Goal: Communication & Community: Share content

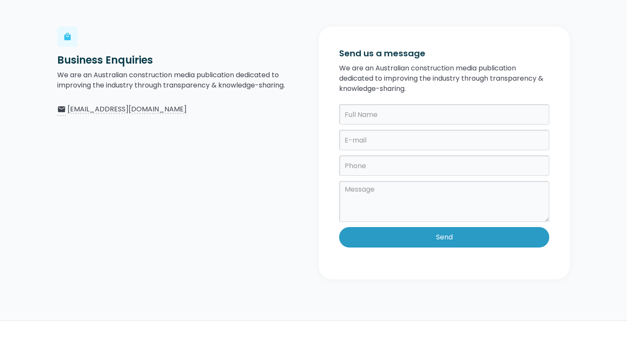
scroll to position [171, 0]
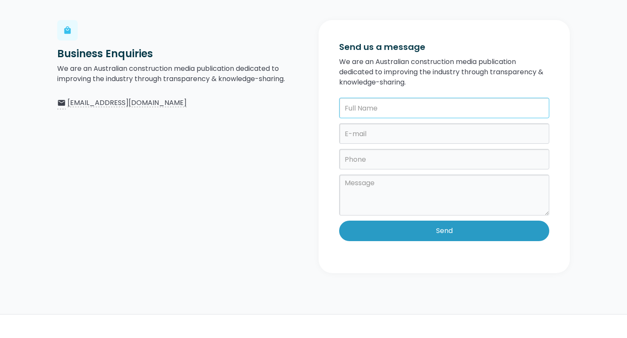
click at [394, 107] on input "text" at bounding box center [444, 108] width 210 height 20
type input "[PERSON_NAME]"
type input "[PERSON_NAME][EMAIL_ADDRESS][DOMAIN_NAME]"
type input "0417256856"
click at [379, 183] on textarea at bounding box center [444, 195] width 210 height 41
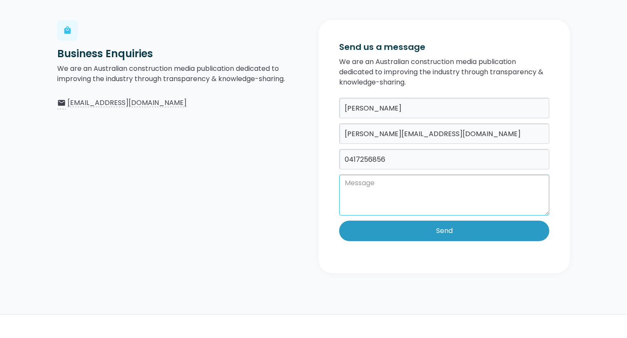
paste textarea "L ipsumd si ametc adip elitsedd eius: TEMP (Incididunt Utlabo et Doloremagnaa) …"
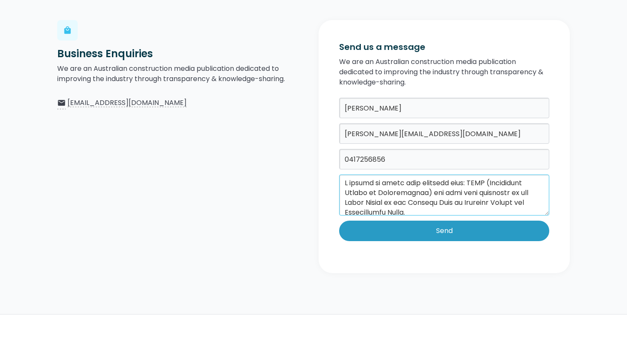
scroll to position [606, 0]
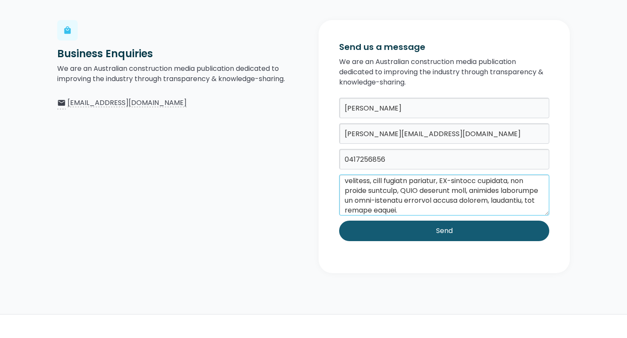
type textarea "L ipsumd si ametc adip elitsedd eius: TEMP (Incididunt Utlabo et Doloremagnaa) …"
click at [451, 233] on input "Send" at bounding box center [444, 231] width 210 height 20
type input "Please wait..."
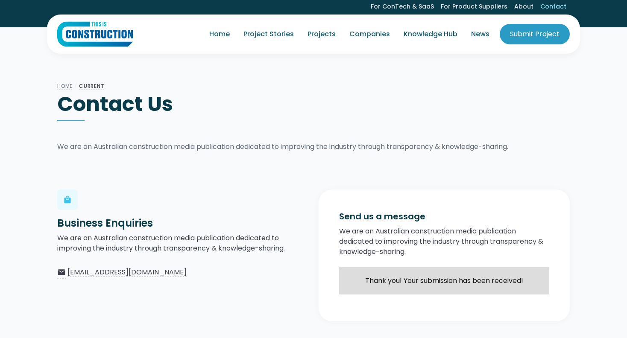
scroll to position [0, 0]
